Goal: Transaction & Acquisition: Purchase product/service

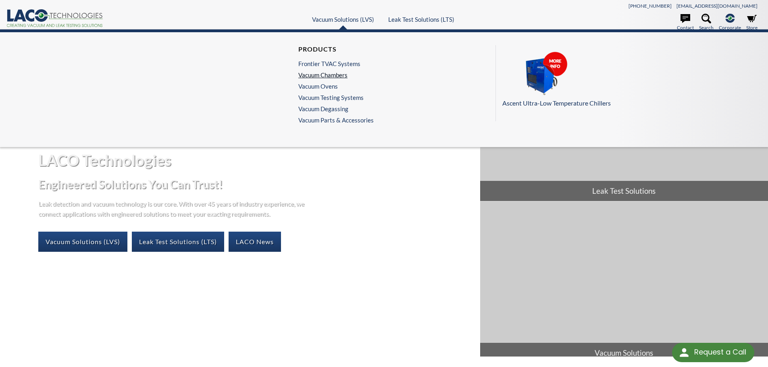
click at [334, 74] on link "Vacuum Chambers" at bounding box center [333, 74] width 71 height 7
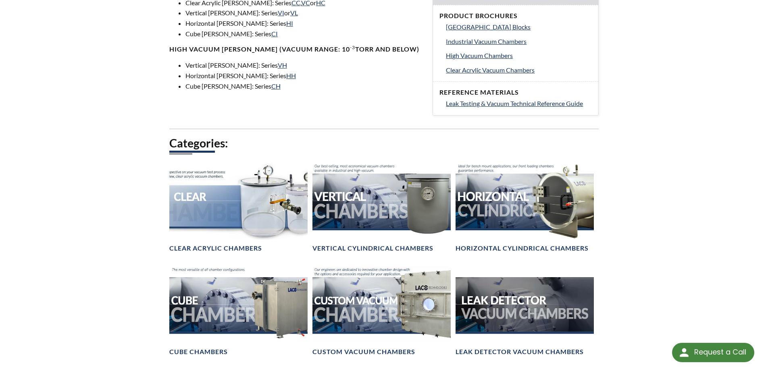
scroll to position [403, 0]
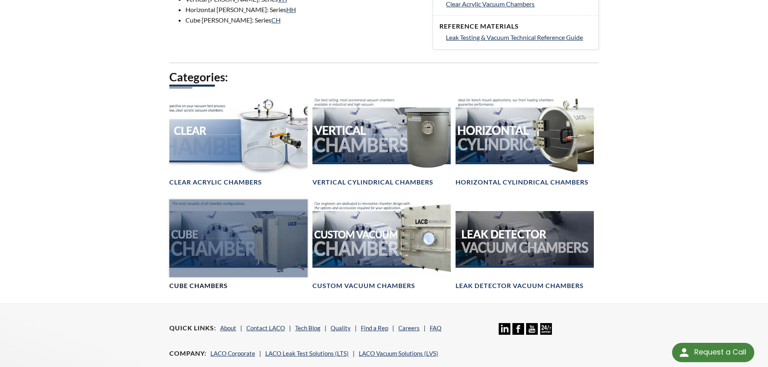
click at [251, 229] on div at bounding box center [238, 238] width 138 height 78
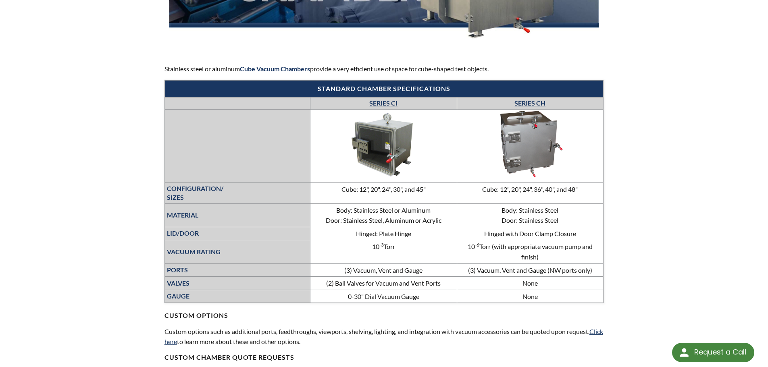
scroll to position [282, 0]
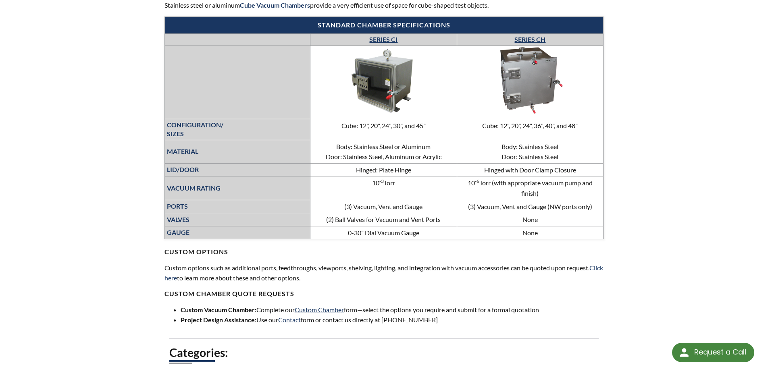
click at [525, 37] on link "SERIES CH" at bounding box center [529, 39] width 31 height 8
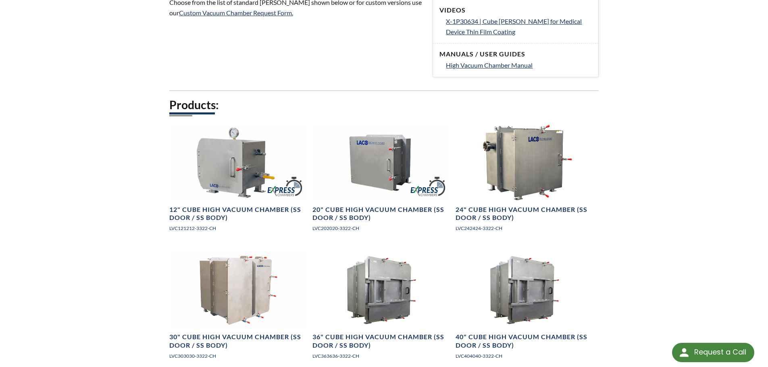
scroll to position [403, 0]
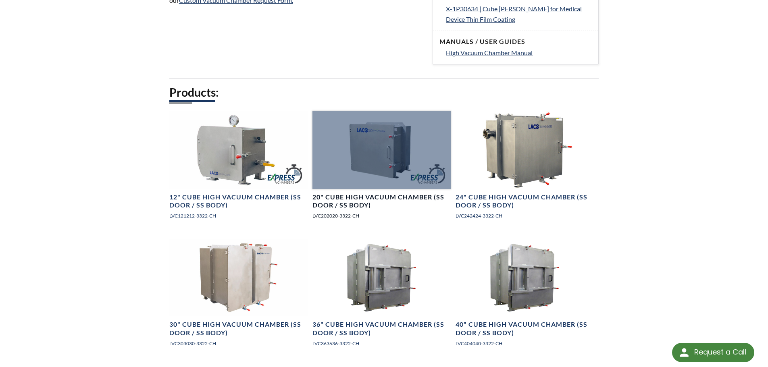
click at [385, 147] on div at bounding box center [381, 150] width 138 height 78
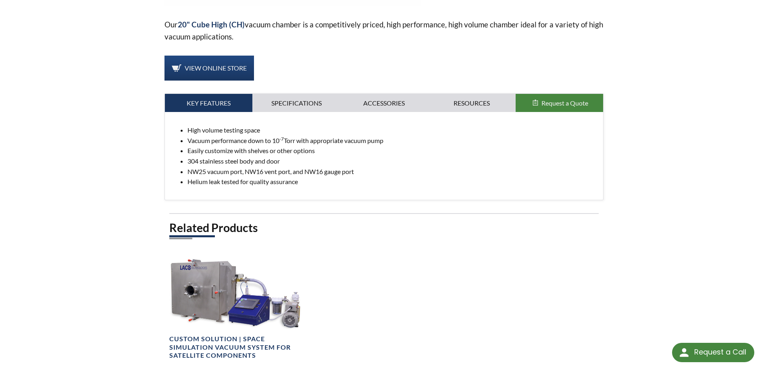
scroll to position [242, 0]
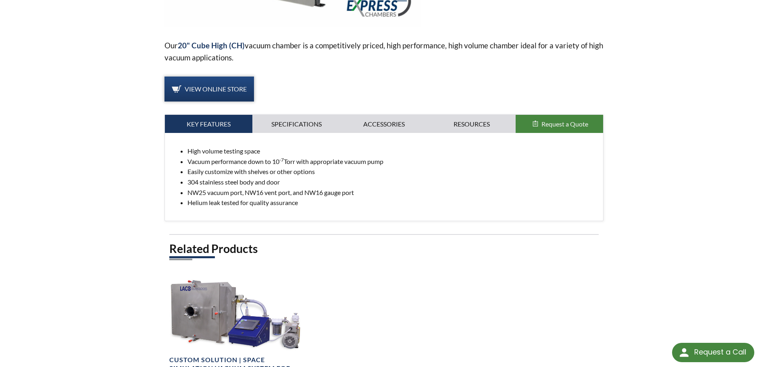
click at [204, 91] on span "View Online Store" at bounding box center [216, 89] width 62 height 8
